Goal: Navigation & Orientation: Find specific page/section

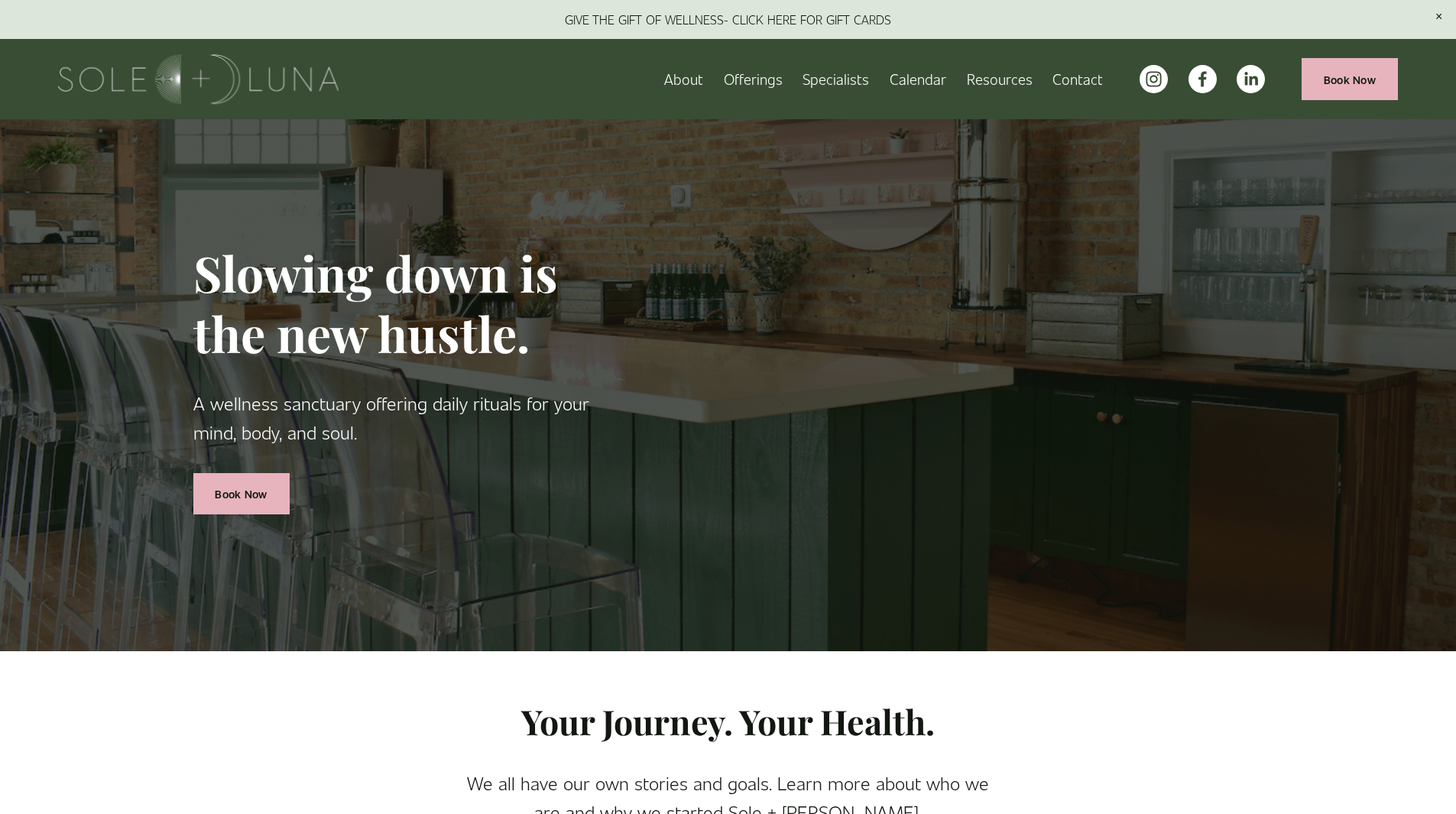
click at [0, 0] on span "Rituals" at bounding box center [0, 0] width 0 height 0
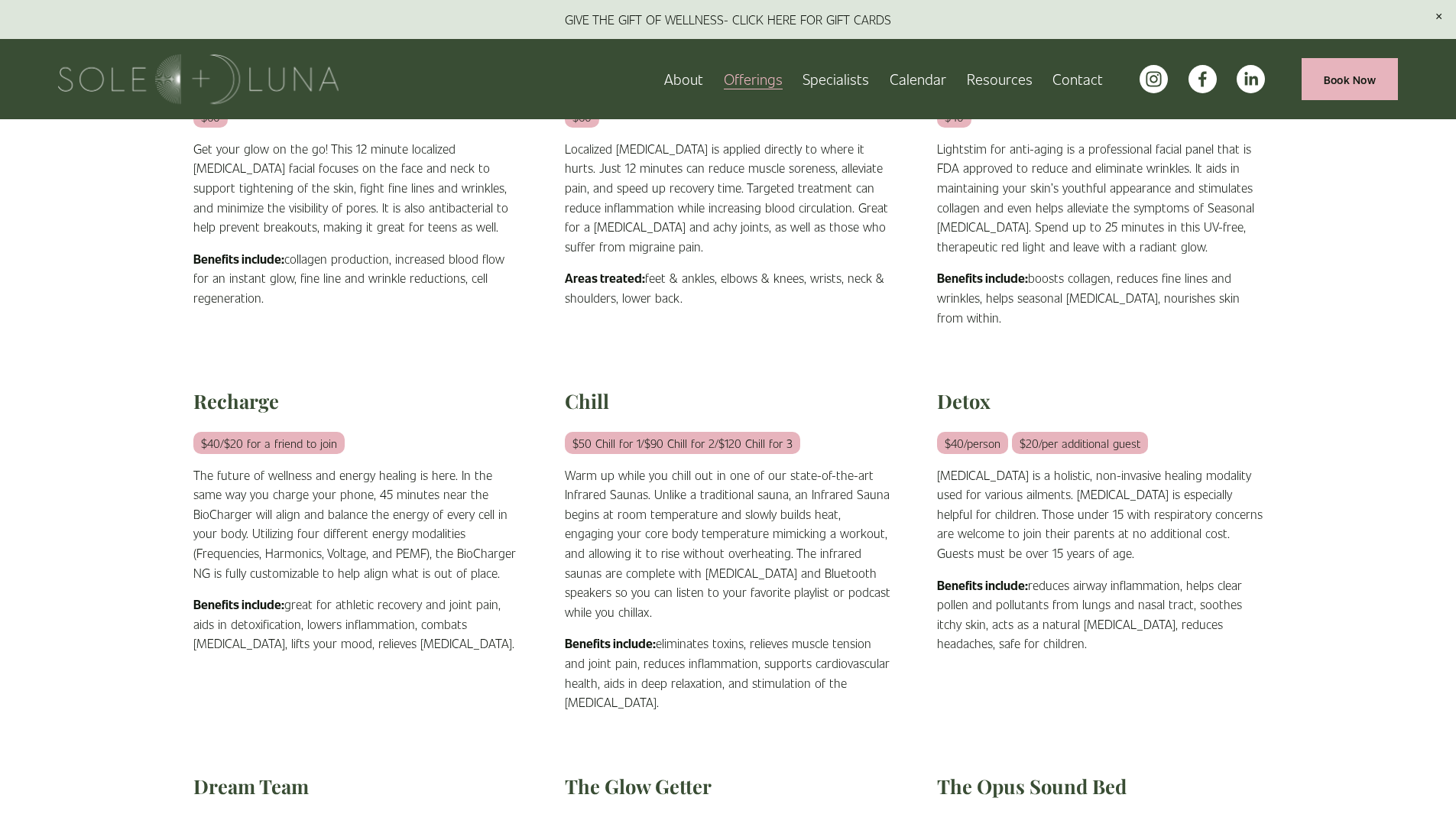
scroll to position [535, 0]
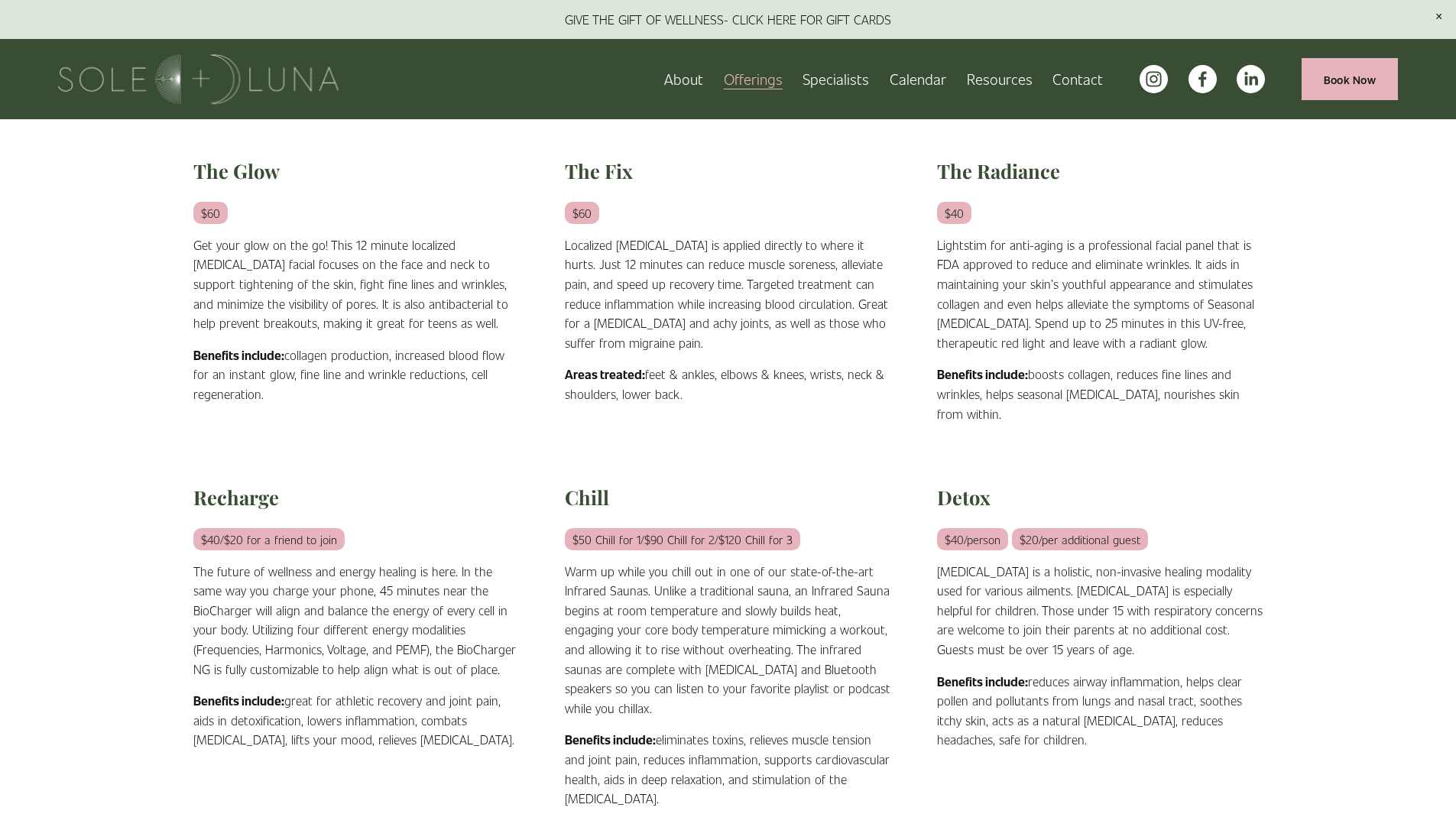
click at [0, 0] on span "Wellness Experiences" at bounding box center [0, 0] width 0 height 0
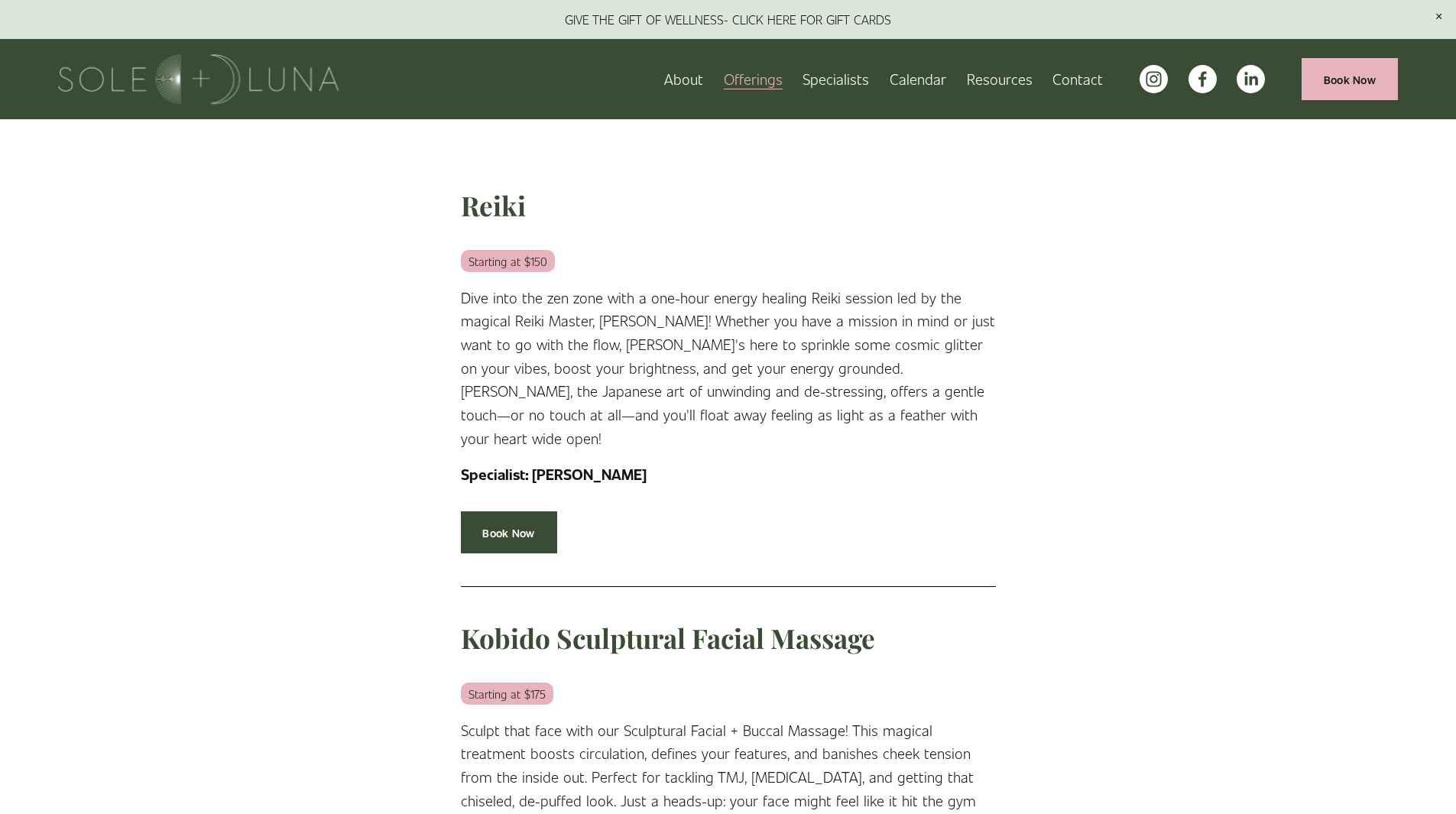
scroll to position [214, 0]
